Goal: Task Accomplishment & Management: Manage account settings

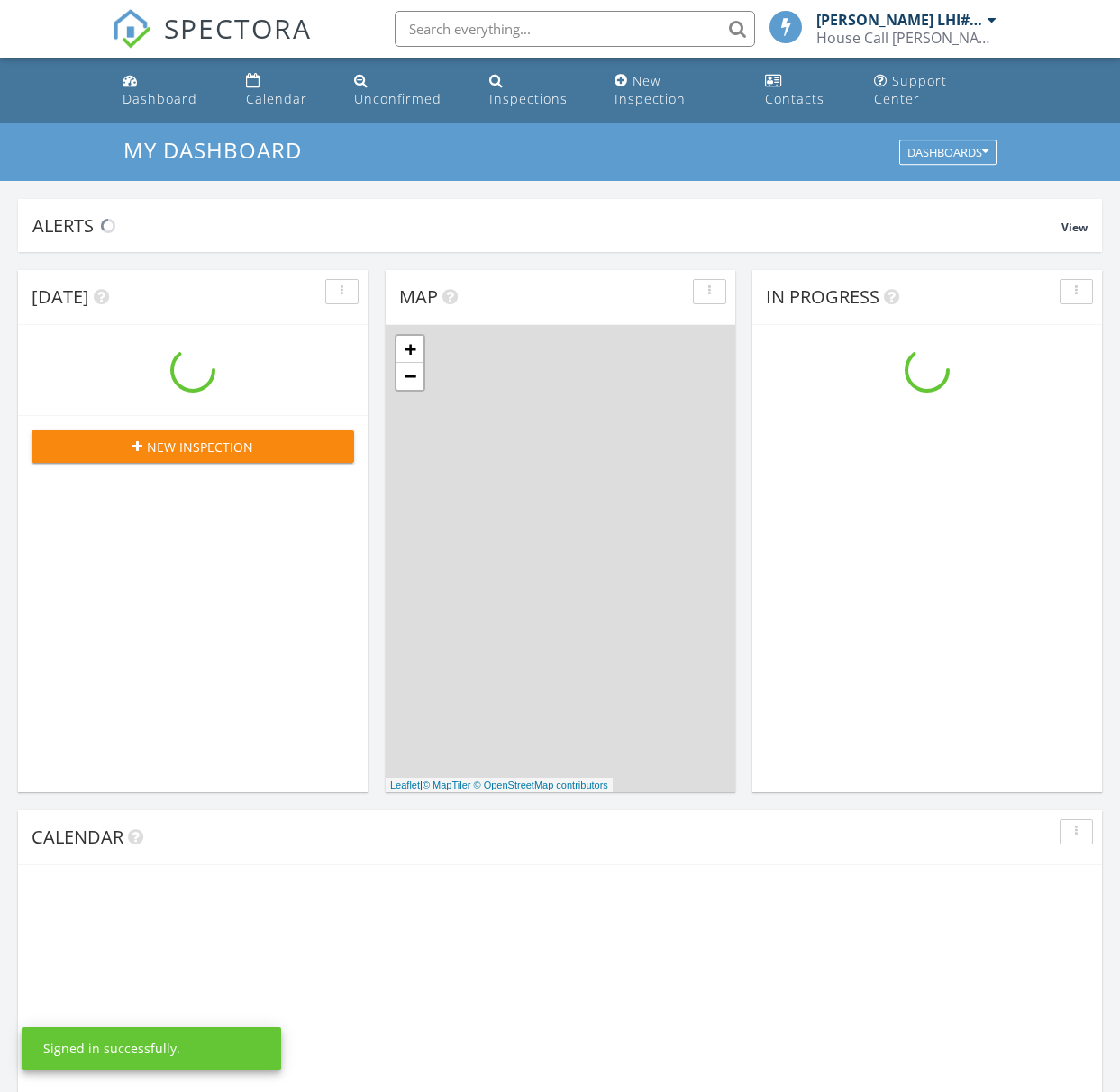
scroll to position [1639, 1120]
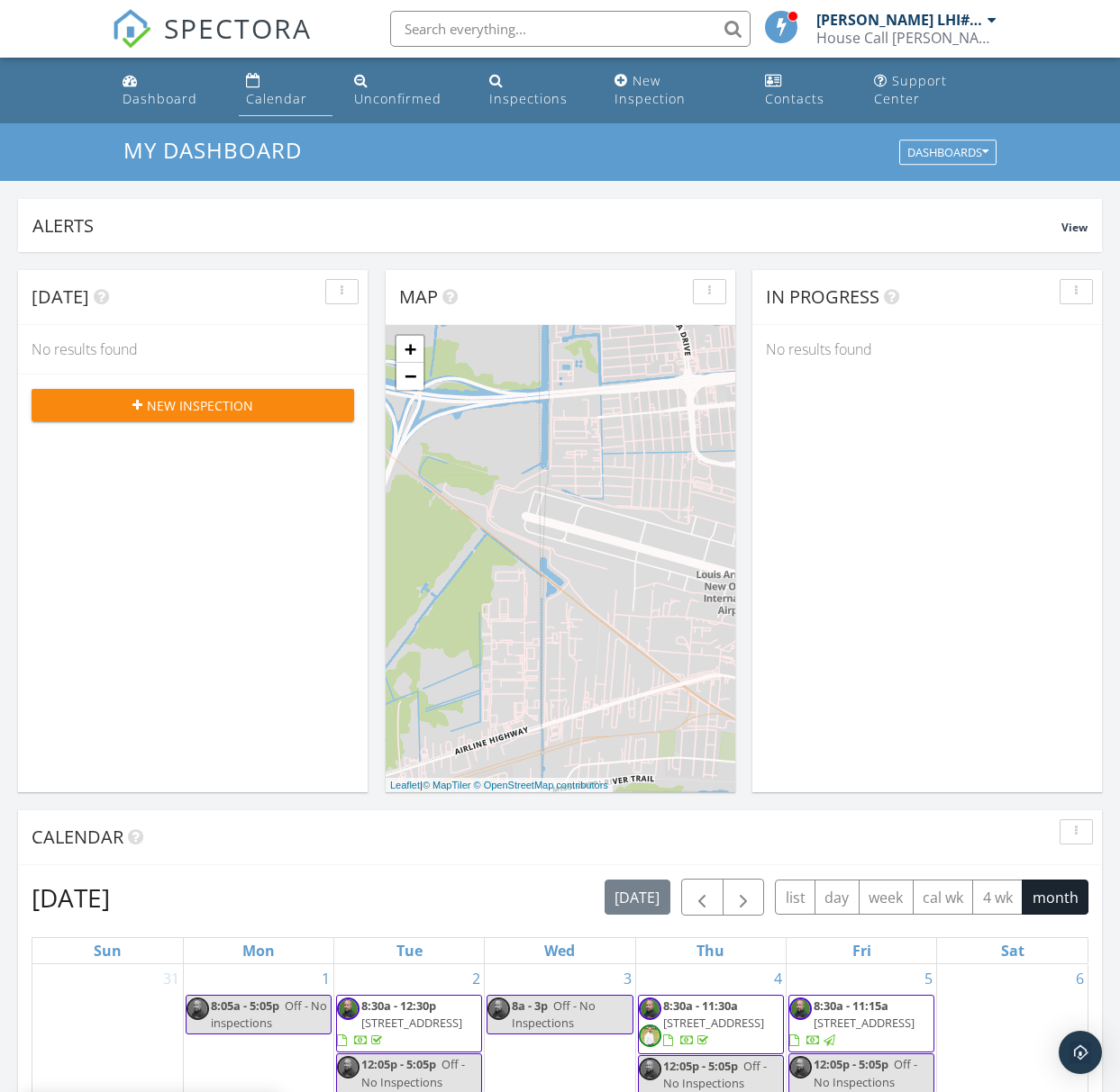
click at [299, 90] on div "Calendar" at bounding box center [277, 98] width 61 height 17
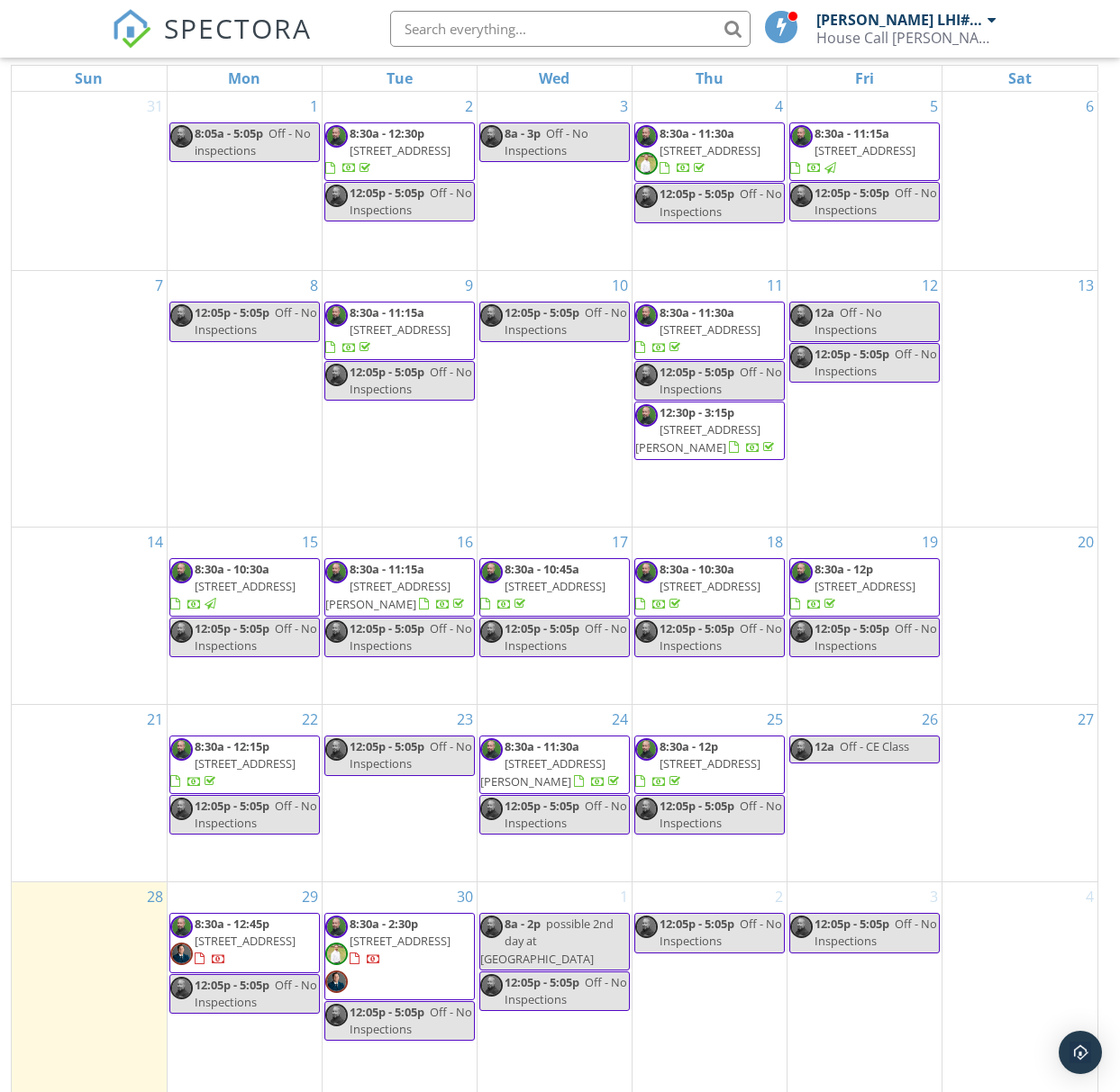
scroll to position [239, 0]
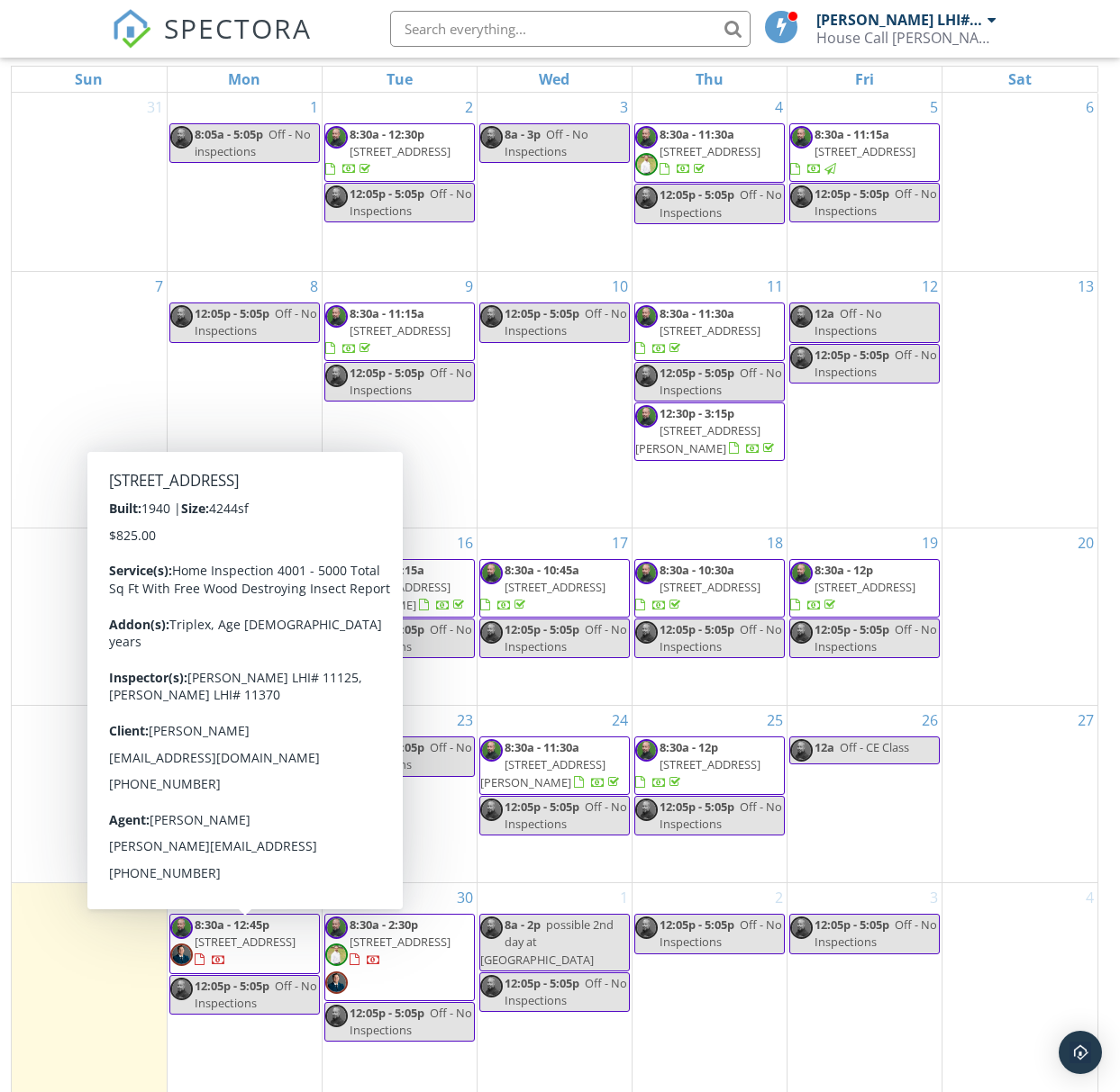
click at [258, 917] on span "8:30a - 12:45p" at bounding box center [232, 925] width 75 height 16
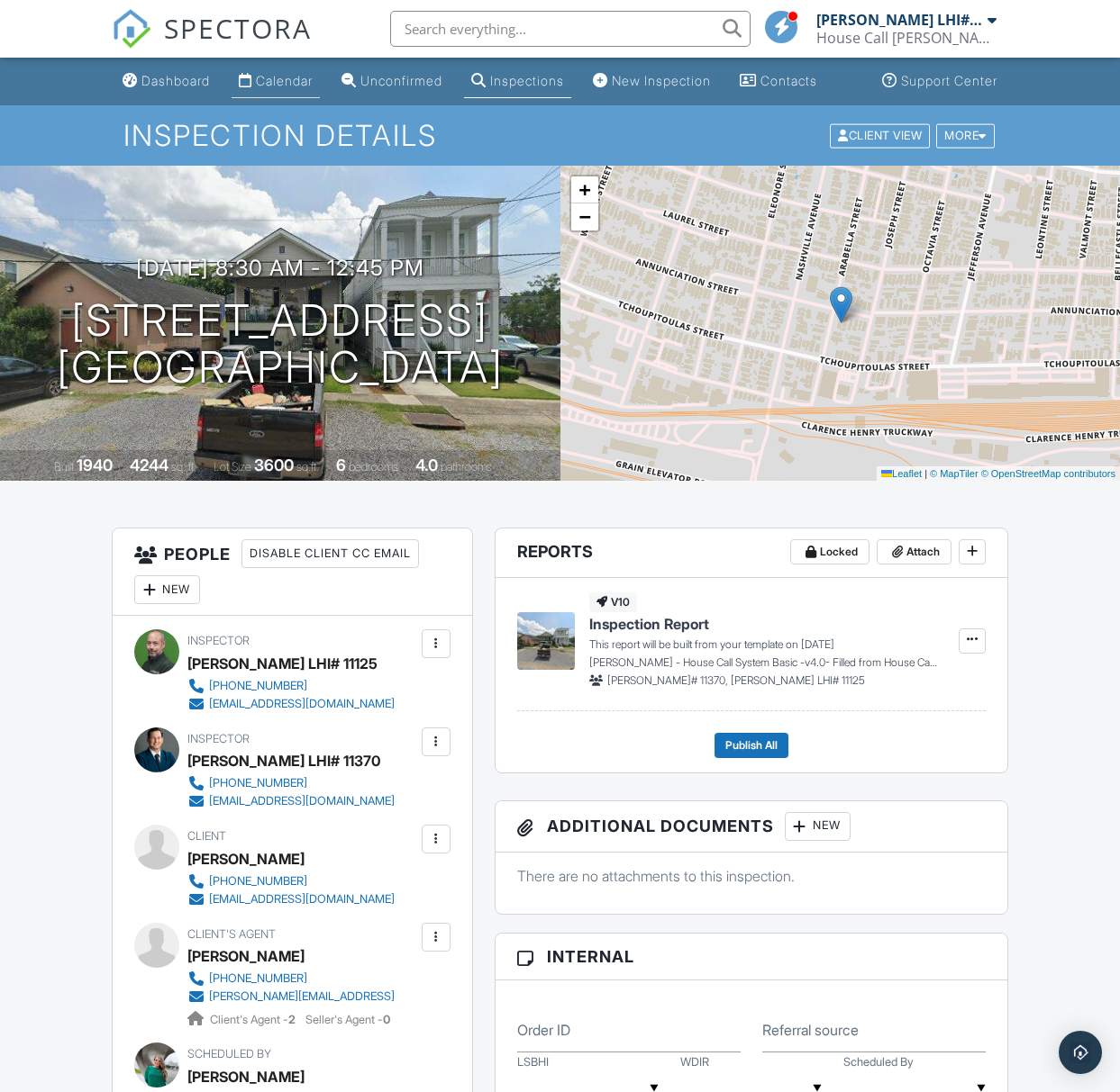
click at [275, 88] on div "Calendar" at bounding box center [284, 80] width 56 height 15
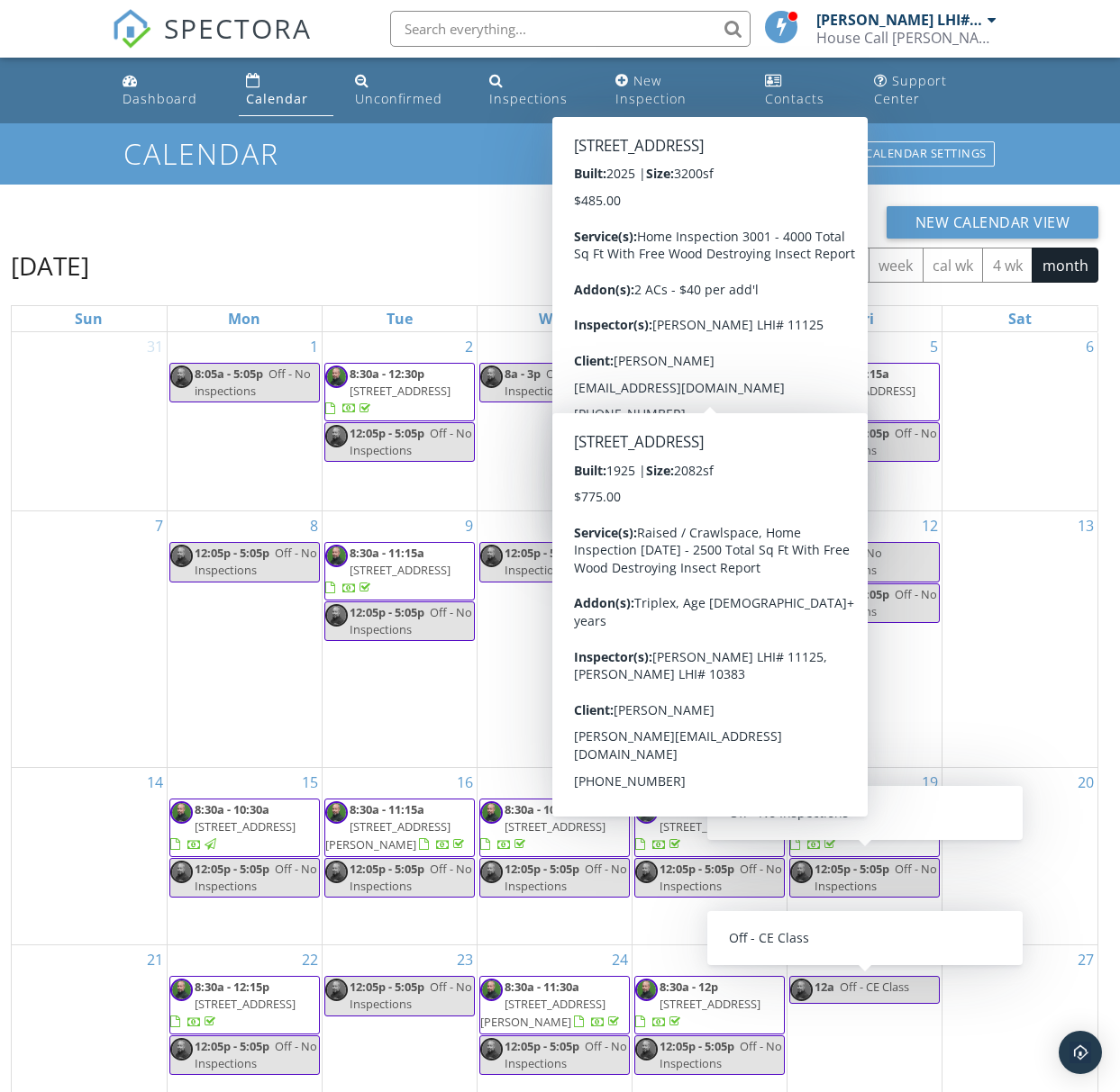
click at [751, 256] on span "button" at bounding box center [753, 267] width 22 height 22
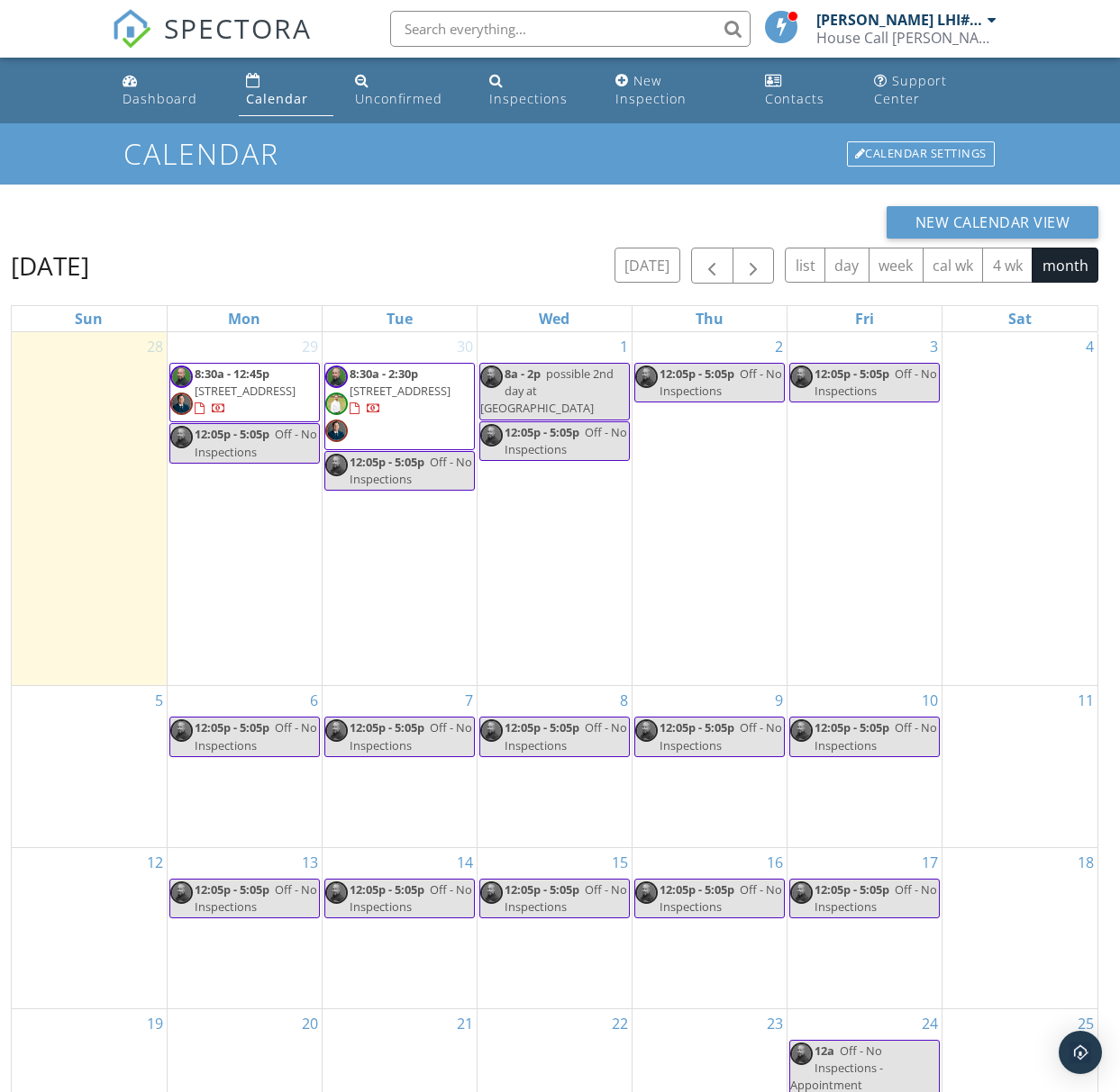
click at [989, 18] on div at bounding box center [991, 20] width 9 height 15
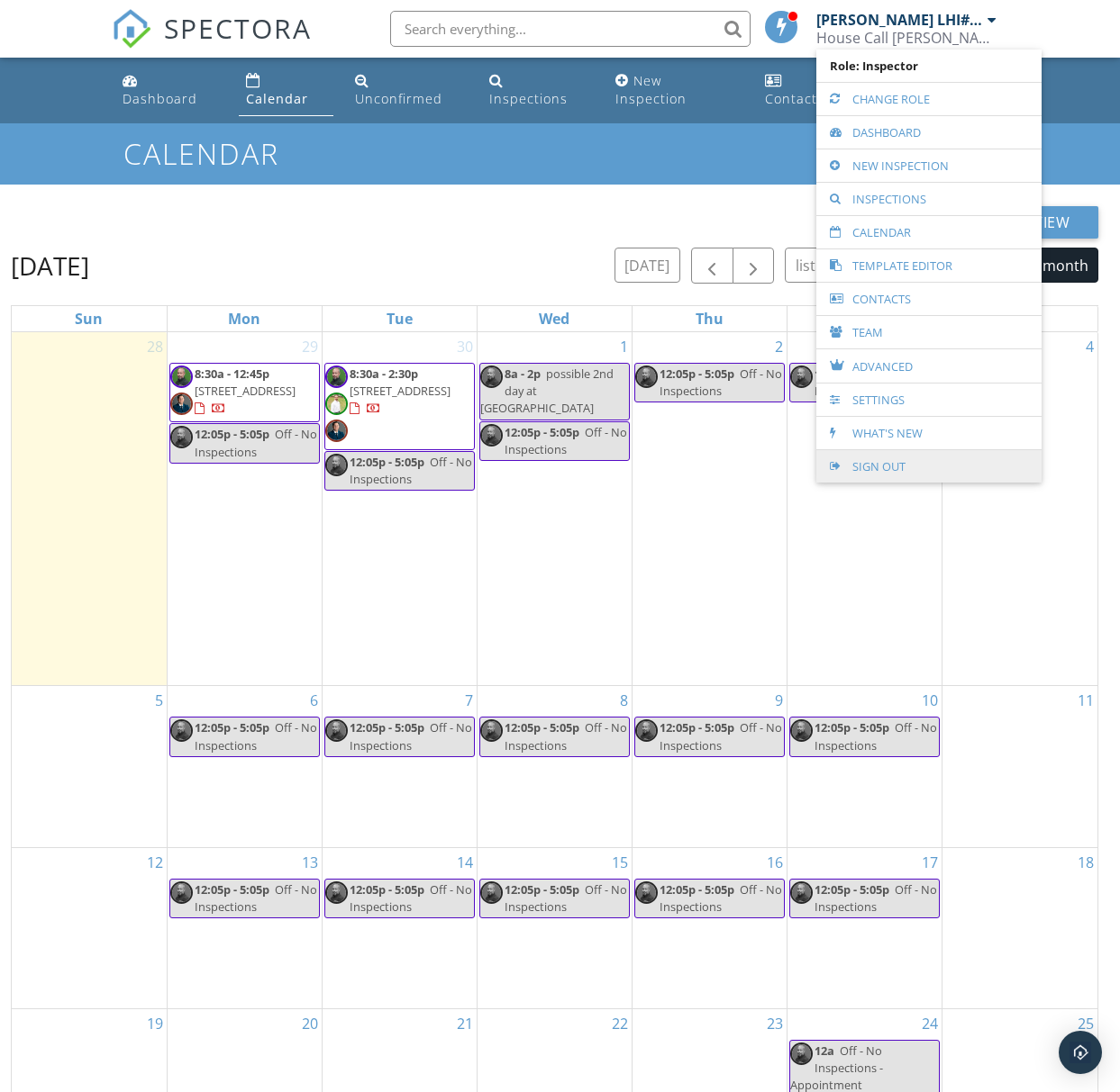
click at [903, 462] on link "Sign Out" at bounding box center [929, 466] width 208 height 33
